Goal: Go to known website: Go to known website

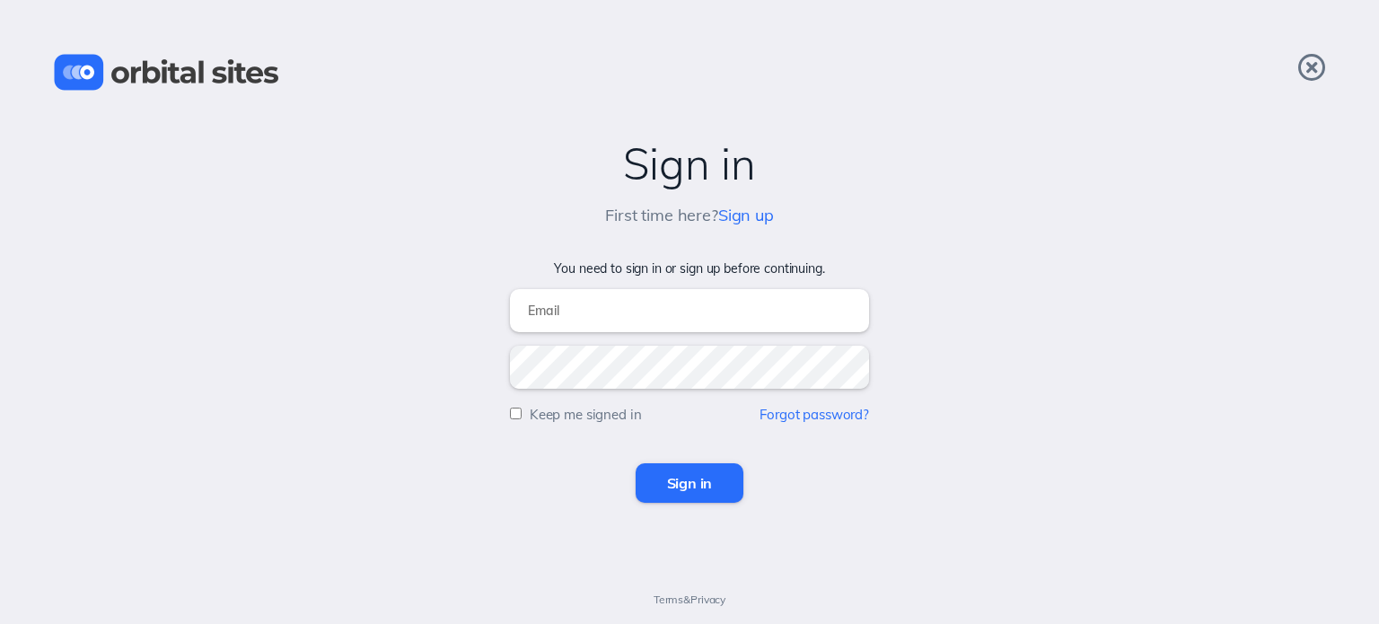
type input "[PERSON_NAME][EMAIL_ADDRESS][DOMAIN_NAME]"
click at [671, 483] on input "Sign in" at bounding box center [690, 482] width 109 height 39
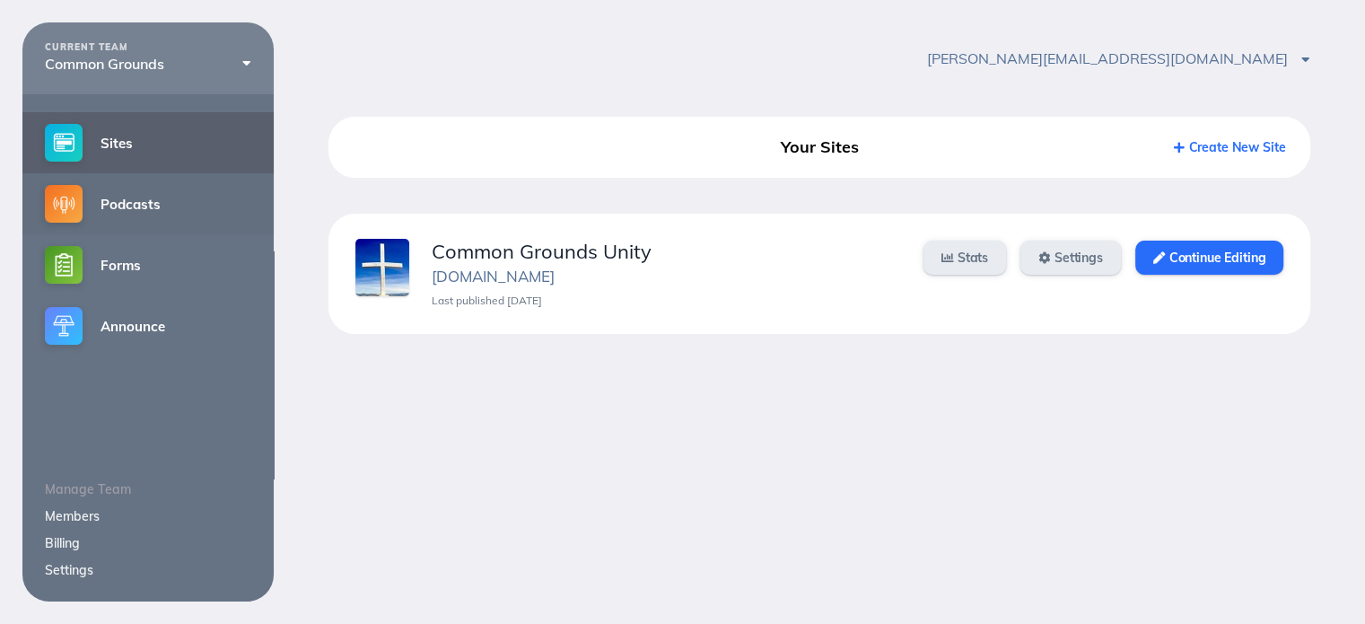
click at [101, 206] on link "Podcasts" at bounding box center [147, 203] width 251 height 61
